Goal: Navigation & Orientation: Find specific page/section

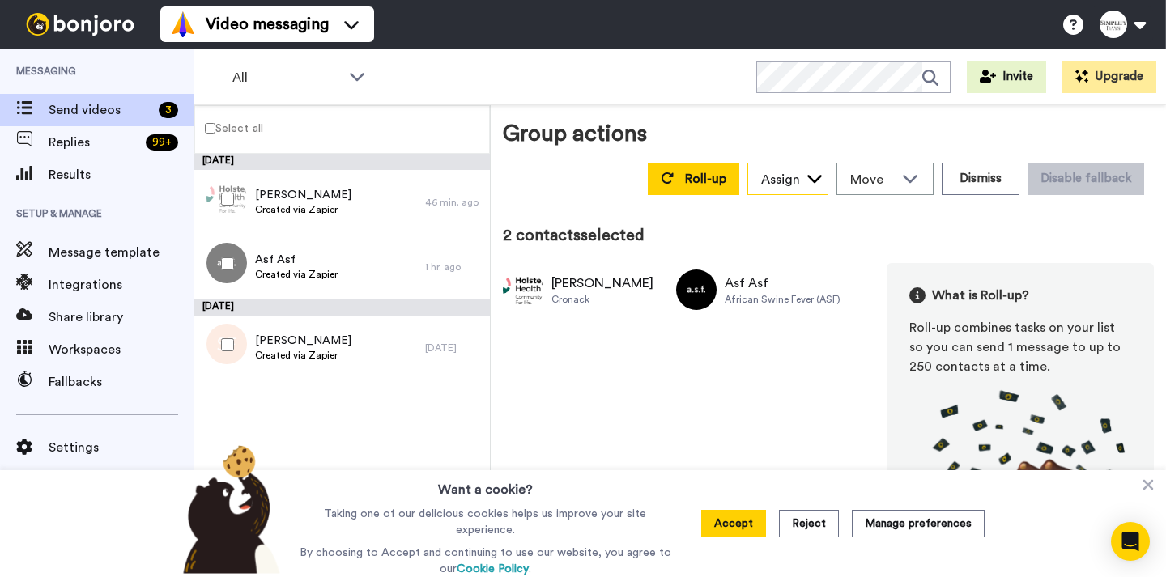
click at [813, 182] on icon at bounding box center [814, 178] width 16 height 16
click at [956, 188] on button "Dismiss" at bounding box center [981, 179] width 78 height 32
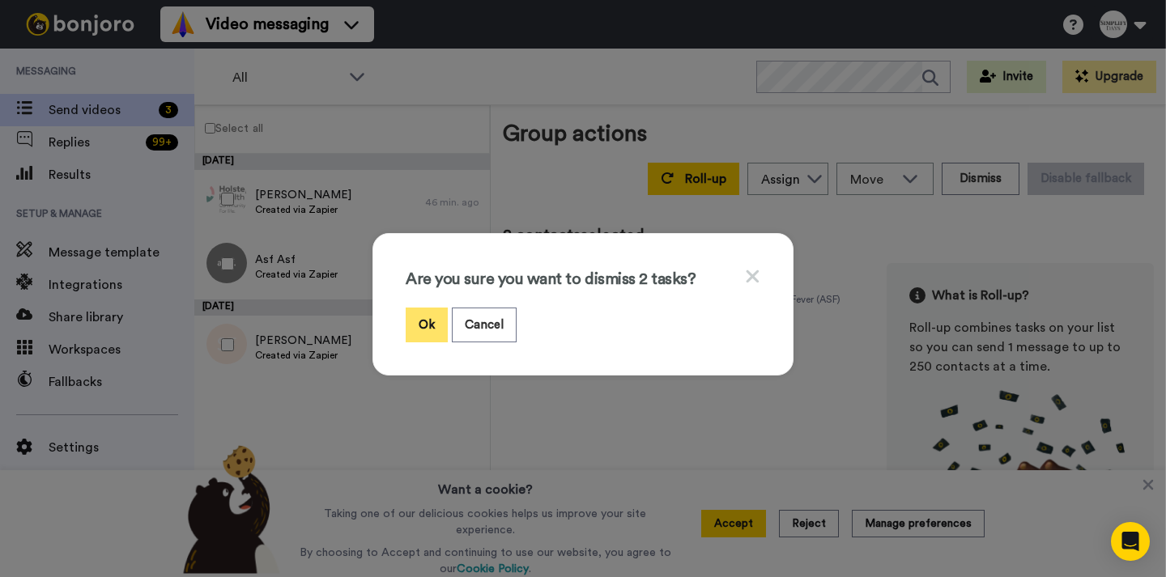
click at [439, 319] on button "Ok" at bounding box center [427, 325] width 42 height 35
